Goal: Manage account settings

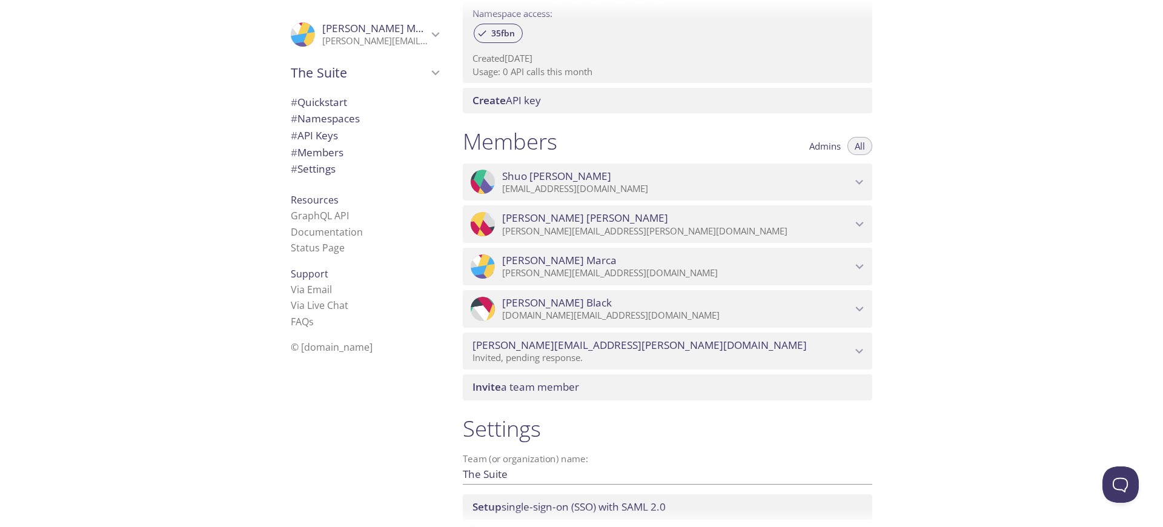
scroll to position [519, 0]
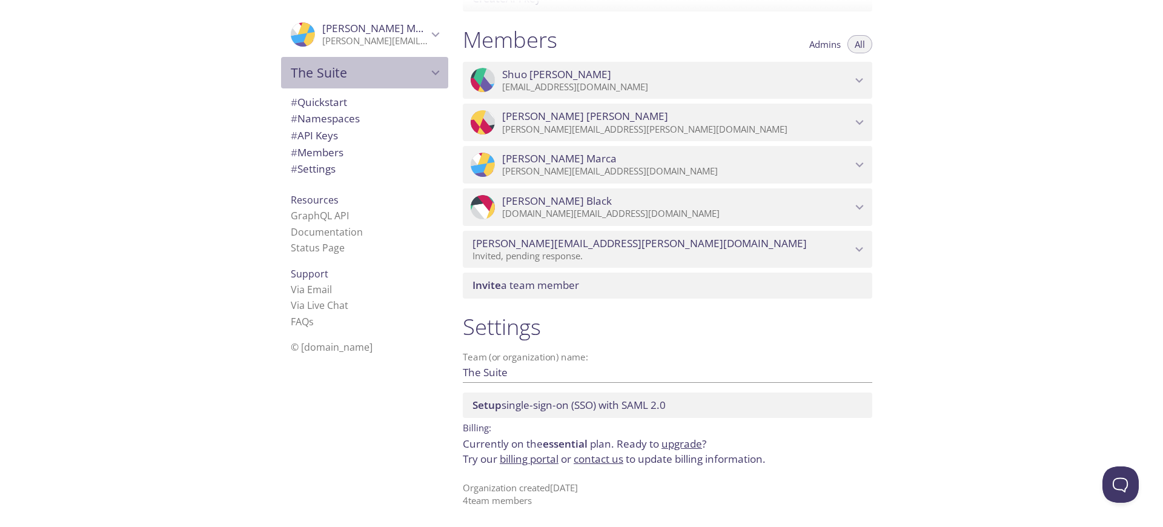
click at [397, 72] on span "The Suite" at bounding box center [359, 72] width 137 height 17
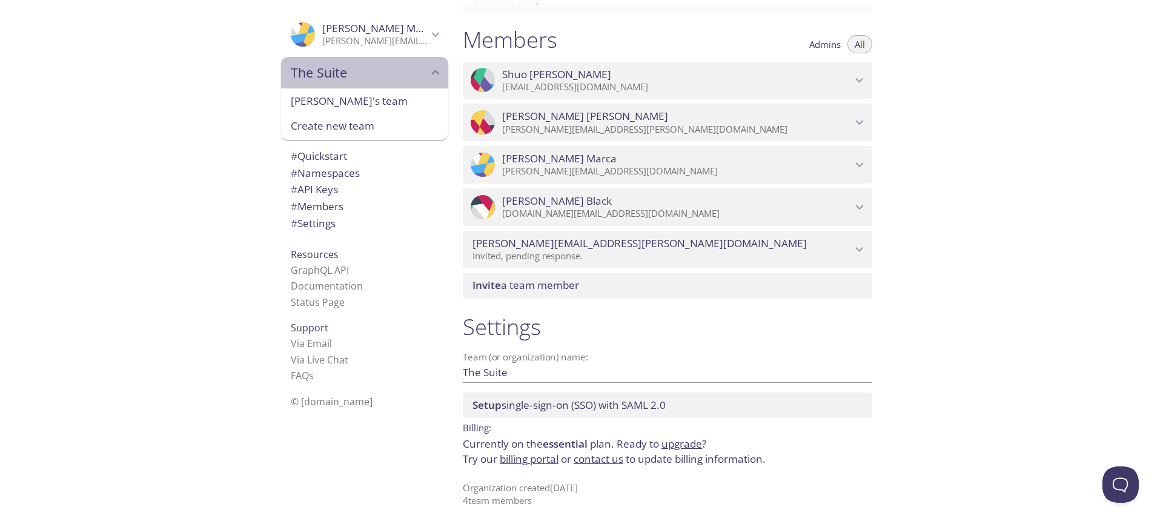
click at [384, 71] on span "The Suite" at bounding box center [359, 72] width 137 height 17
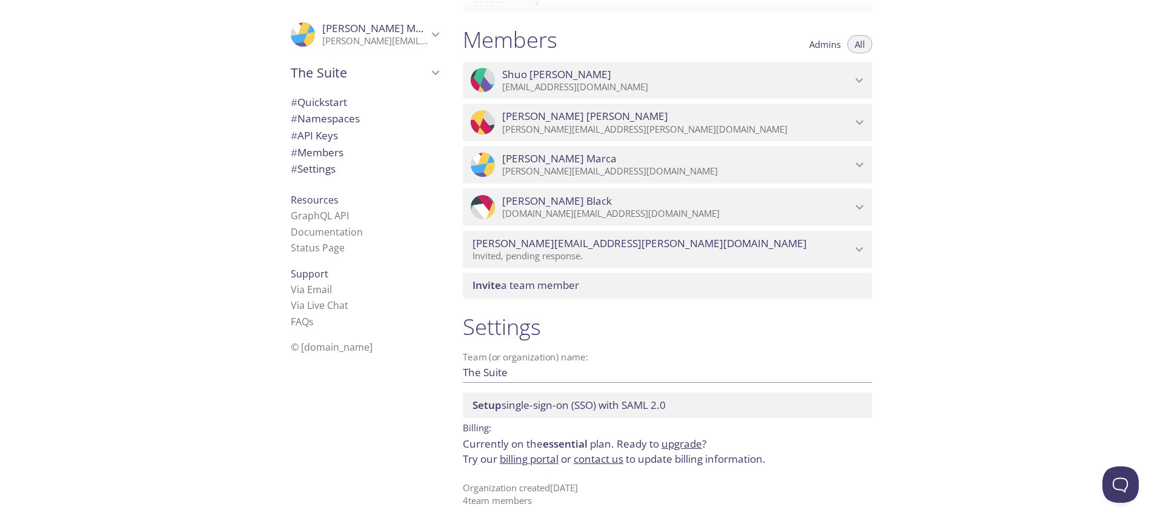
click at [862, 246] on icon "luciano.renzi@thesuite.com" at bounding box center [859, 250] width 16 height 16
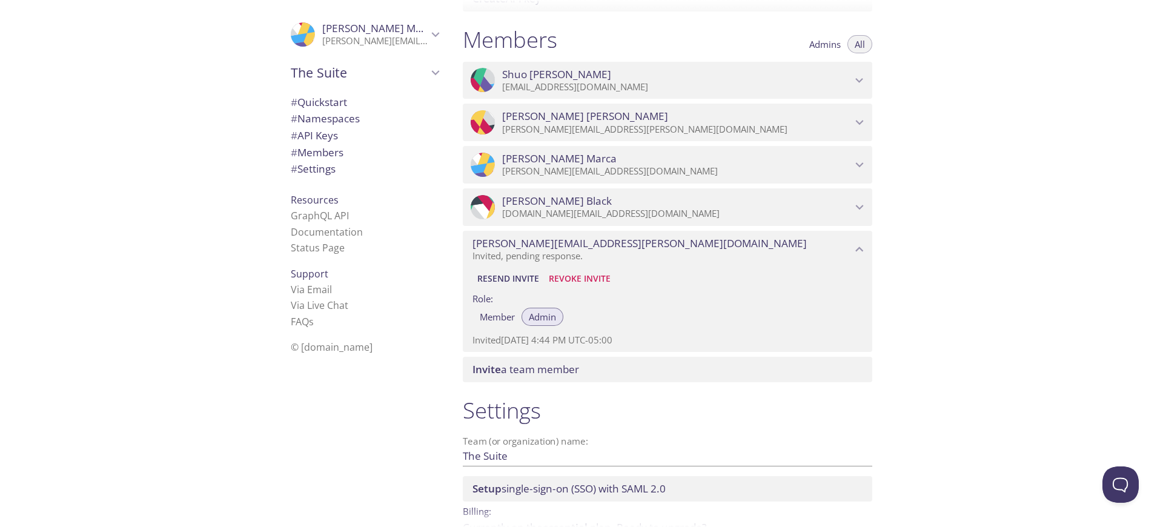
click at [578, 277] on span "Revoke Invite" at bounding box center [580, 278] width 62 height 15
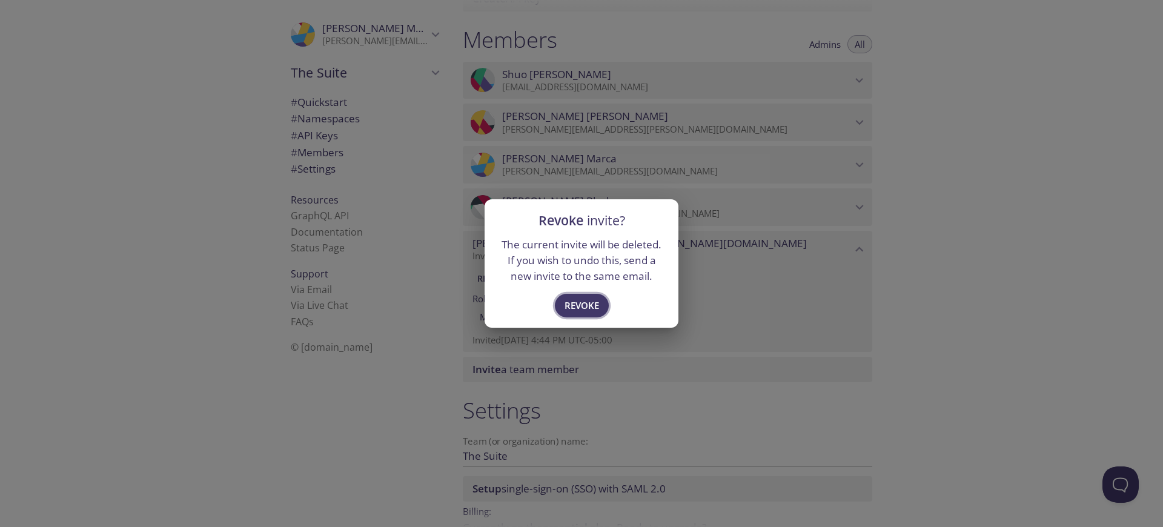
click at [585, 303] on span "Revoke" at bounding box center [581, 305] width 35 height 16
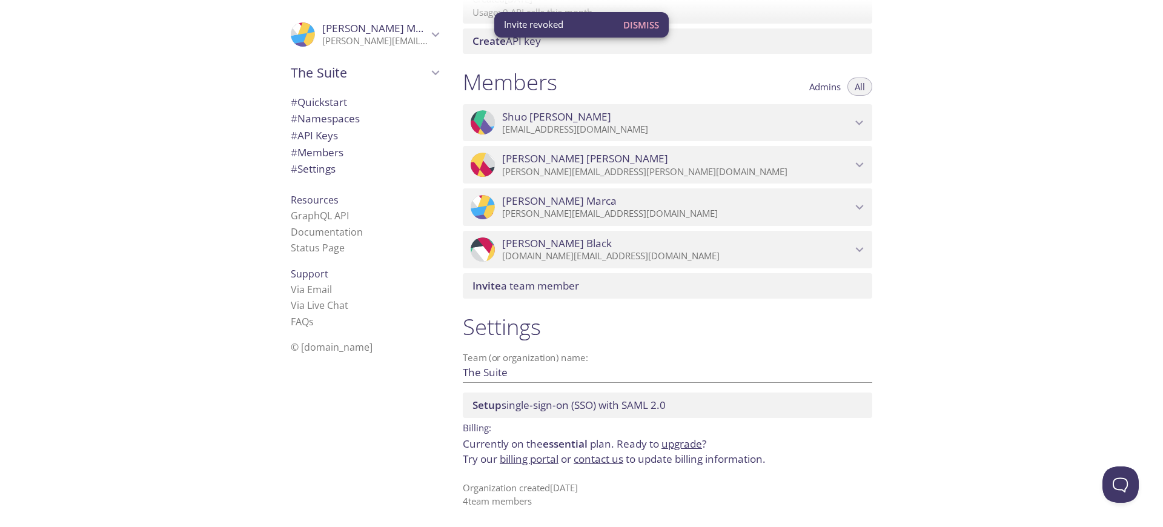
scroll to position [477, 0]
click at [536, 457] on link "billing portal" at bounding box center [529, 459] width 59 height 14
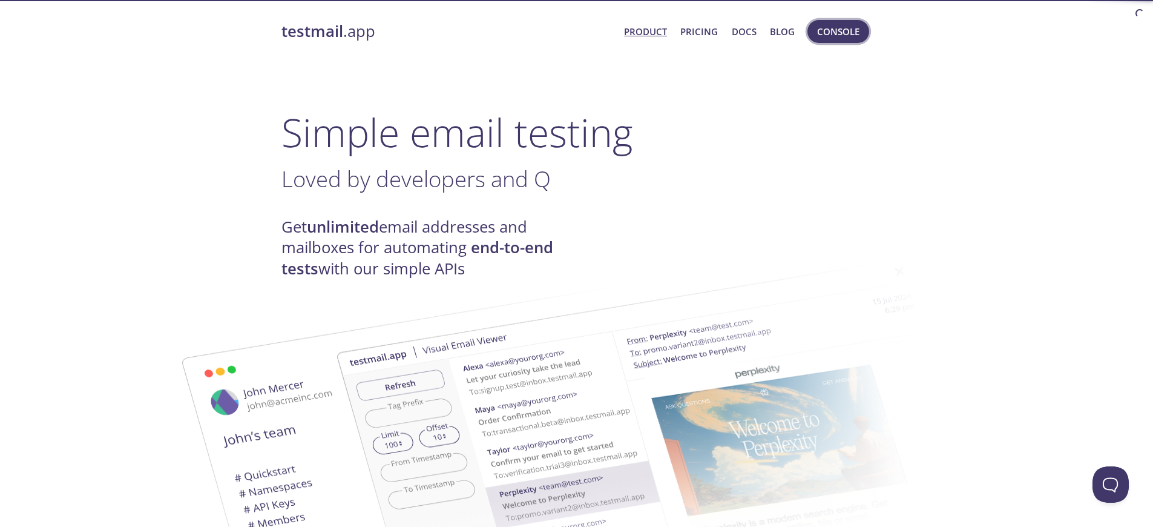
click at [830, 33] on span "Console" at bounding box center [838, 32] width 42 height 16
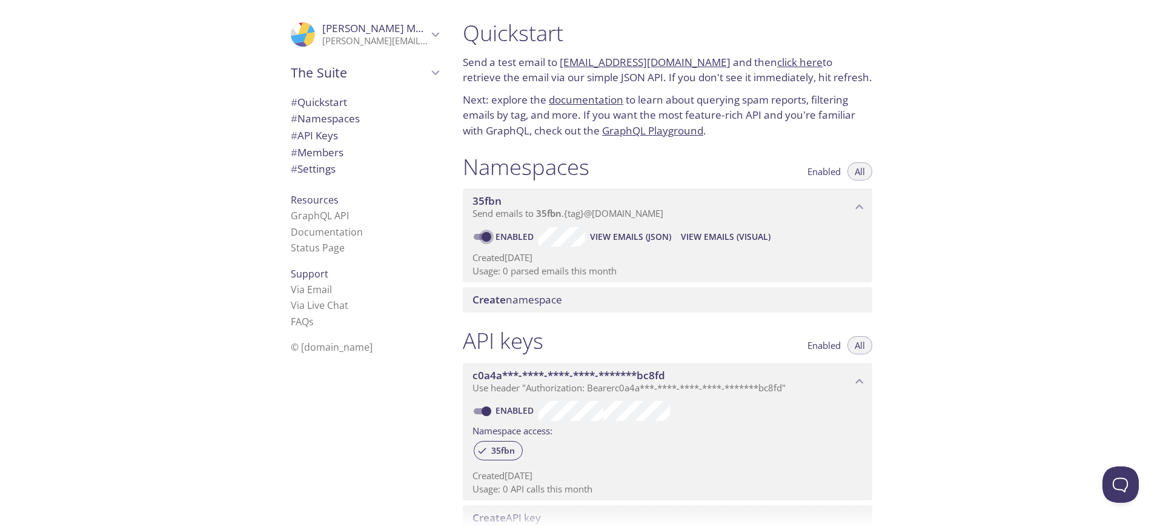
click at [483, 234] on input "Enabled" at bounding box center [486, 236] width 44 height 15
checkbox input "false"
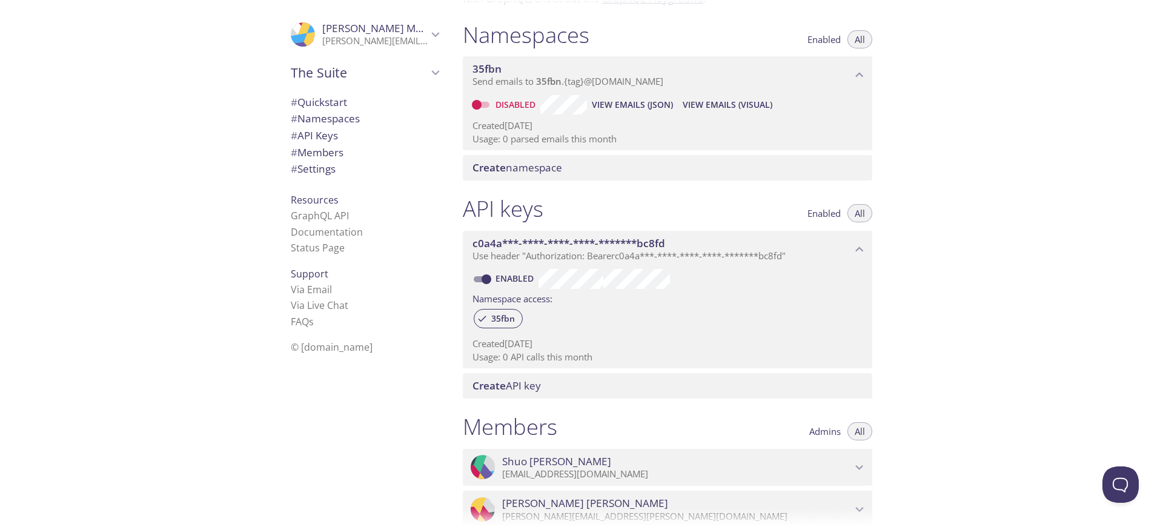
scroll to position [133, 0]
click at [487, 285] on input "Enabled" at bounding box center [486, 278] width 44 height 15
checkbox input "false"
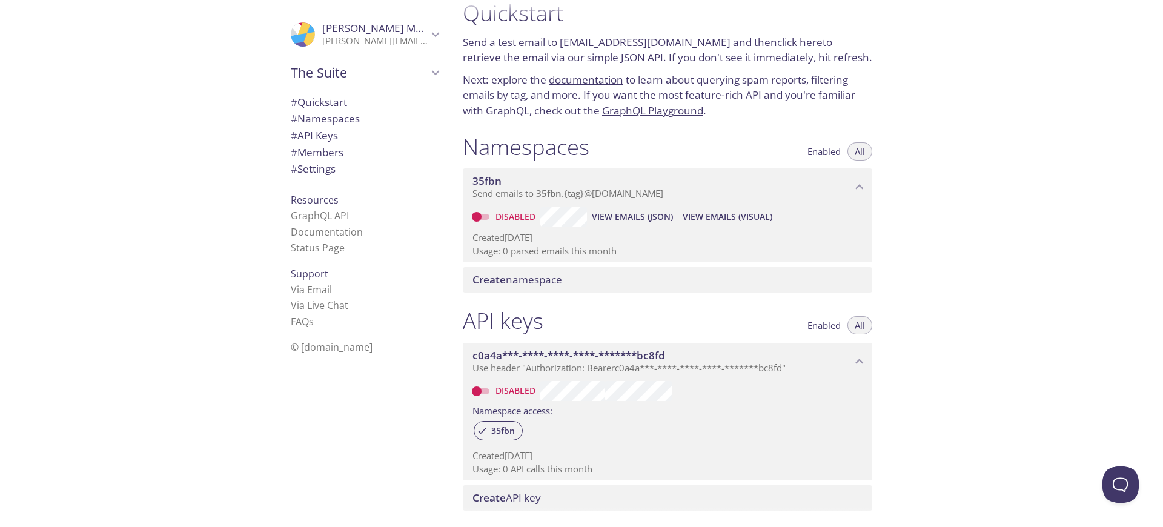
scroll to position [0, 0]
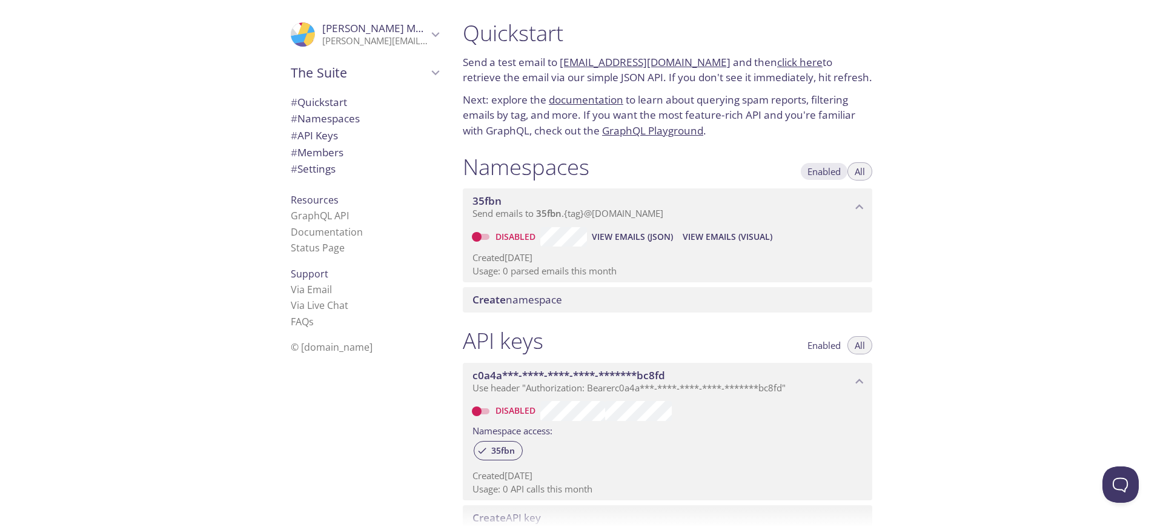
click at [821, 171] on span "Enabled" at bounding box center [823, 171] width 33 height 0
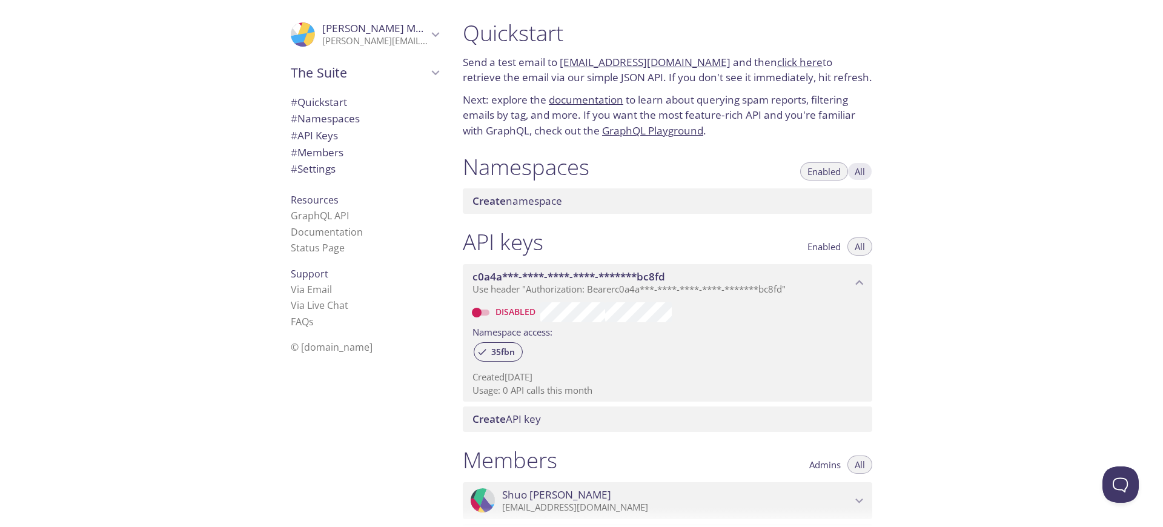
click at [859, 171] on span "All" at bounding box center [859, 171] width 10 height 0
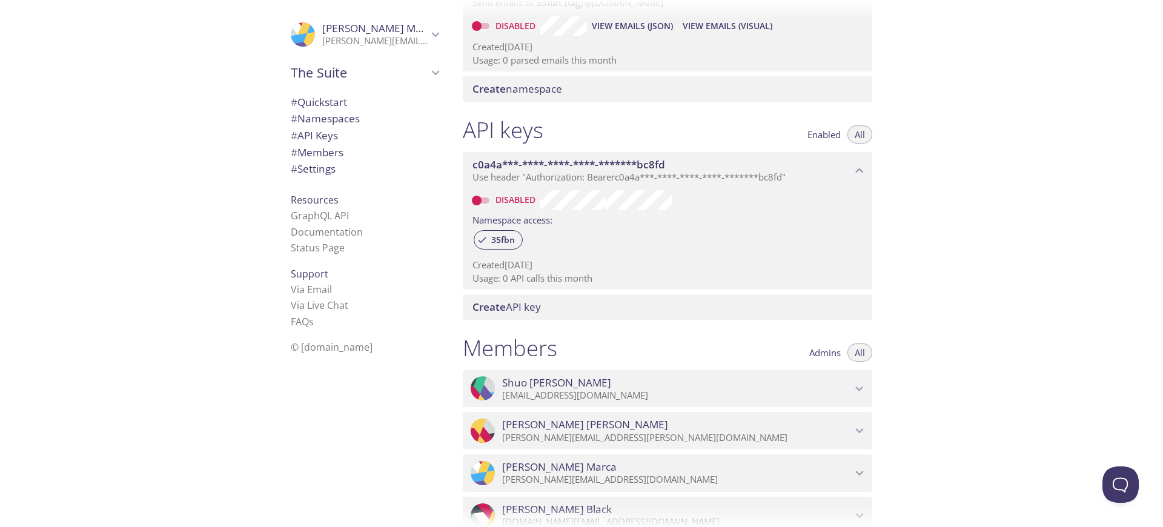
scroll to position [65, 0]
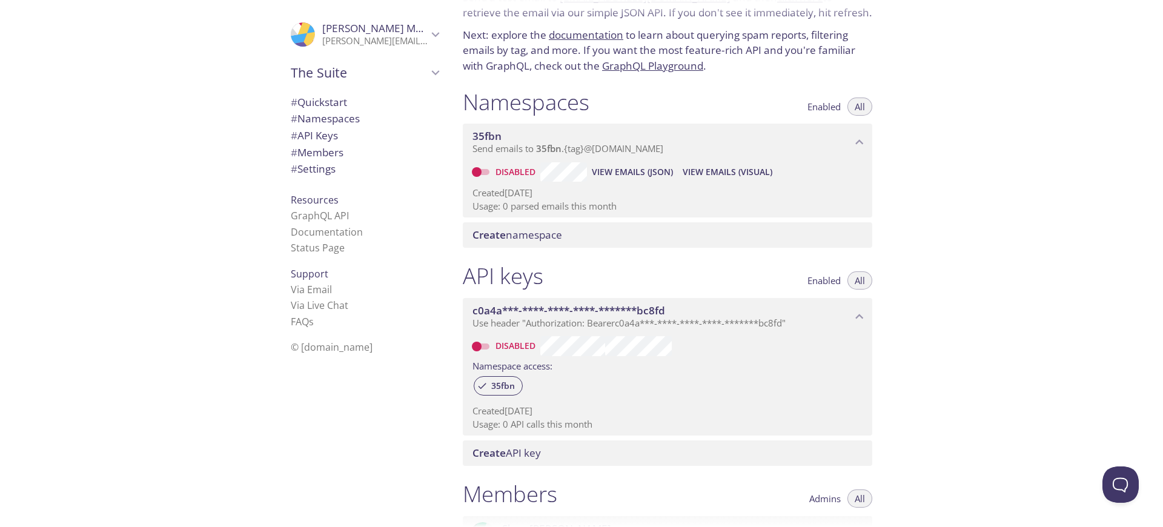
click at [367, 30] on span "[PERSON_NAME]" at bounding box center [379, 28] width 114 height 14
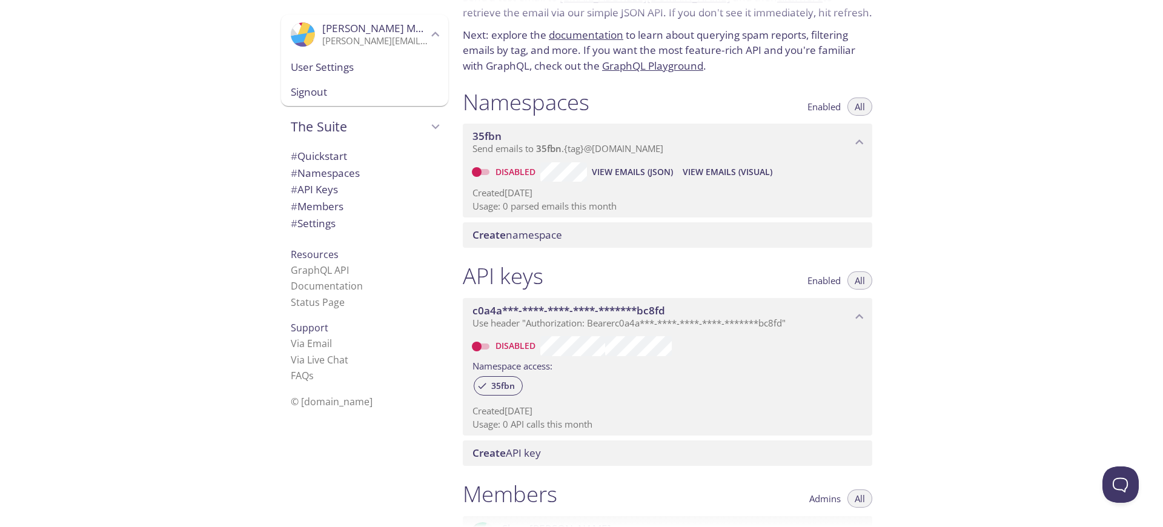
click at [184, 73] on div ".cls-1 { fill: #6d5ca8; } .cls-2 { fill: #3fc191; } .cls-3 { fill: #3b4752; } .…" at bounding box center [226, 263] width 453 height 527
click at [297, 64] on span "User Settings" at bounding box center [365, 67] width 148 height 16
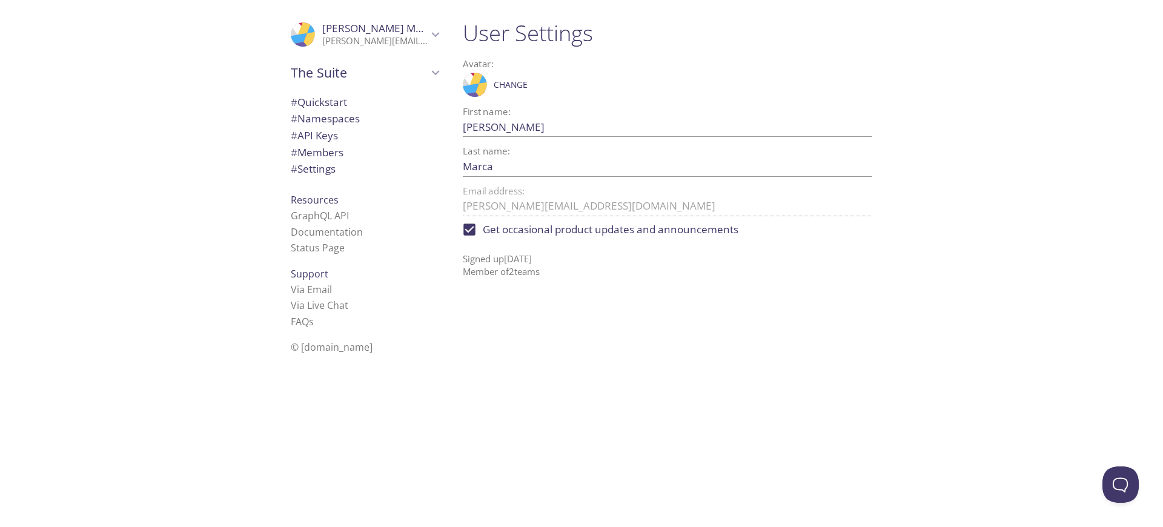
click at [322, 44] on p "[PERSON_NAME][EMAIL_ADDRESS][DOMAIN_NAME]" at bounding box center [374, 41] width 105 height 12
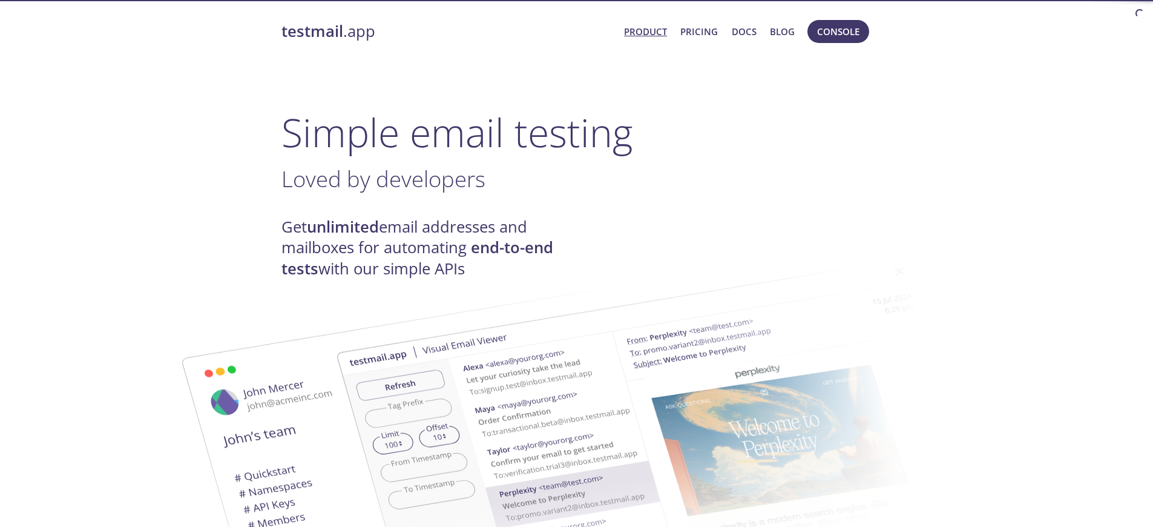
click at [824, 33] on span "Console" at bounding box center [838, 32] width 42 height 16
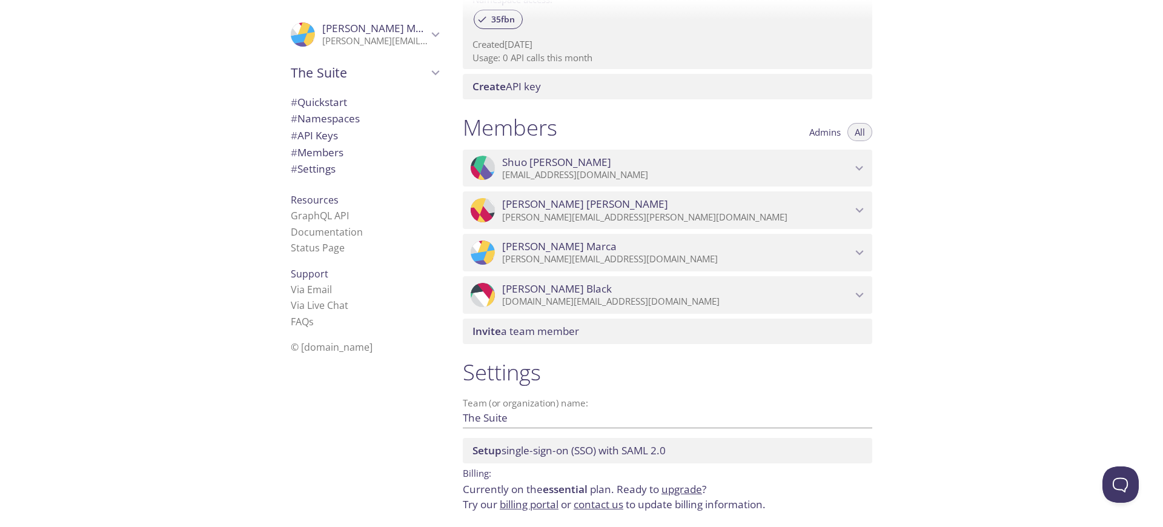
scroll to position [477, 0]
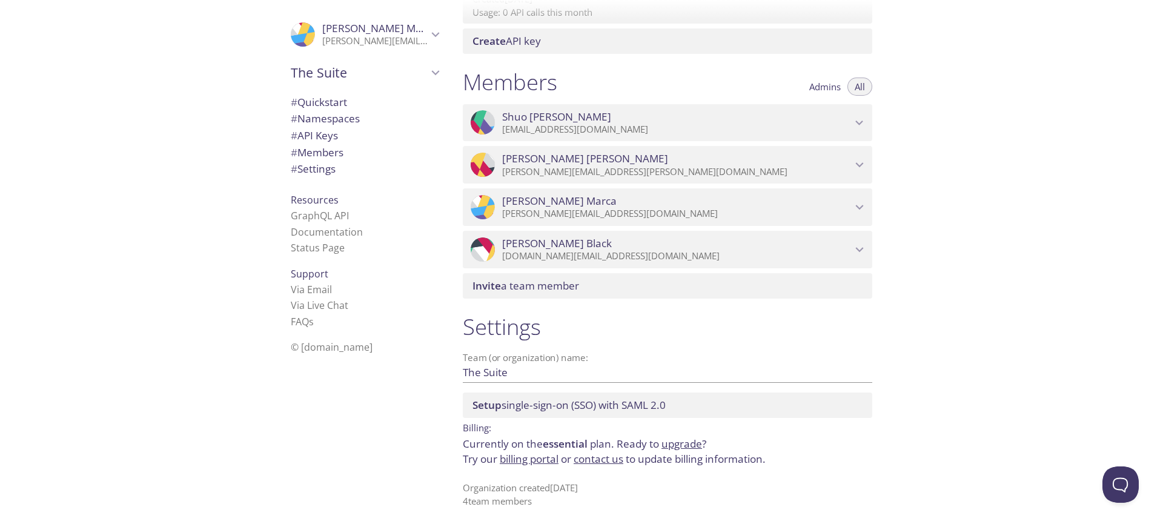
click at [527, 462] on link "billing portal" at bounding box center [529, 459] width 59 height 14
